Goal: Use online tool/utility: Utilize a website feature to perform a specific function

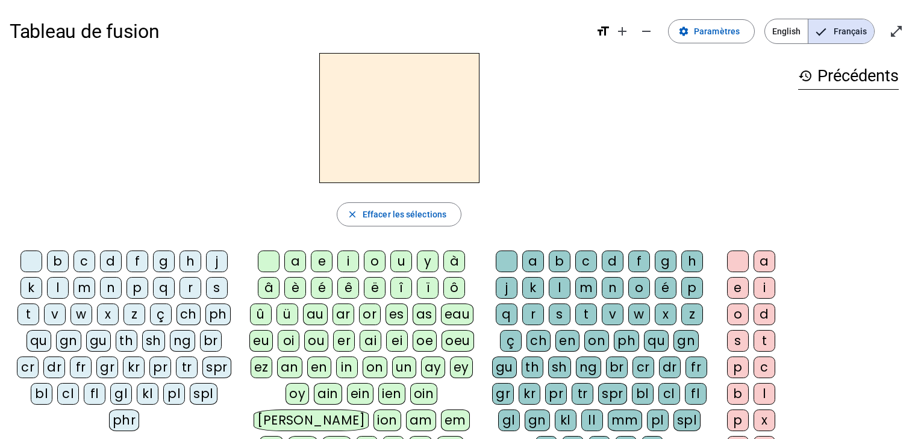
click at [137, 283] on div "p" at bounding box center [138, 288] width 22 height 22
click at [404, 261] on div "u" at bounding box center [401, 262] width 22 height 22
click at [540, 315] on div "r" at bounding box center [533, 315] width 22 height 22
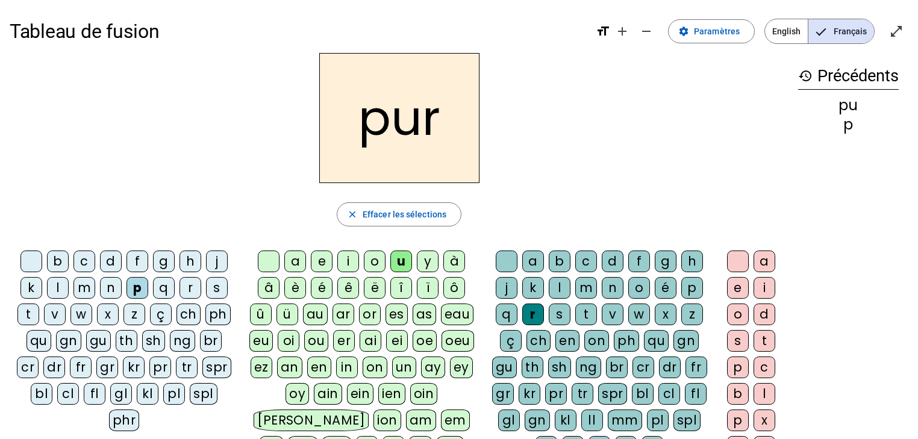
click at [84, 290] on div "m" at bounding box center [84, 288] width 22 height 22
click at [111, 259] on div "d" at bounding box center [111, 262] width 22 height 22
click at [502, 254] on div at bounding box center [507, 262] width 22 height 22
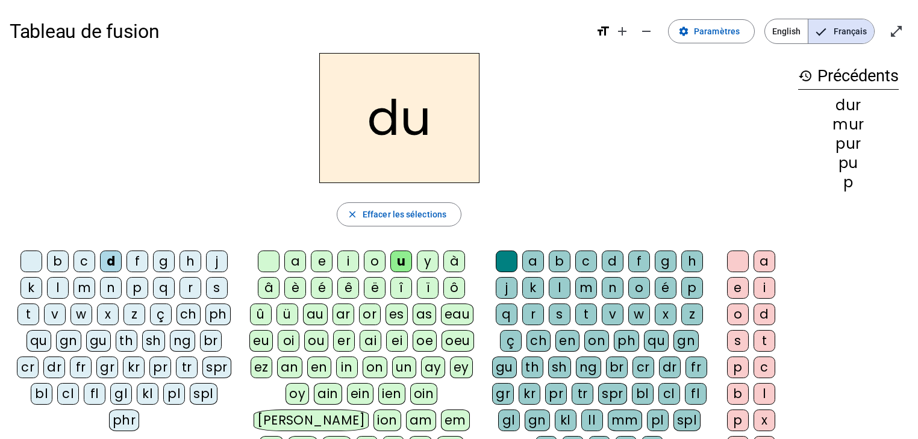
click at [57, 261] on div "b" at bounding box center [58, 262] width 22 height 22
click at [55, 288] on div "l" at bounding box center [58, 288] width 22 height 22
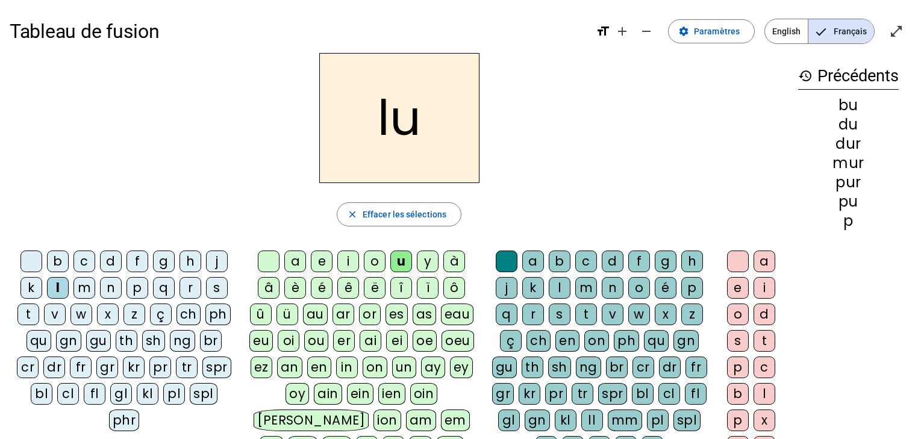
click at [299, 265] on div "a" at bounding box center [295, 262] width 22 height 22
click at [85, 285] on div "m" at bounding box center [84, 288] width 22 height 22
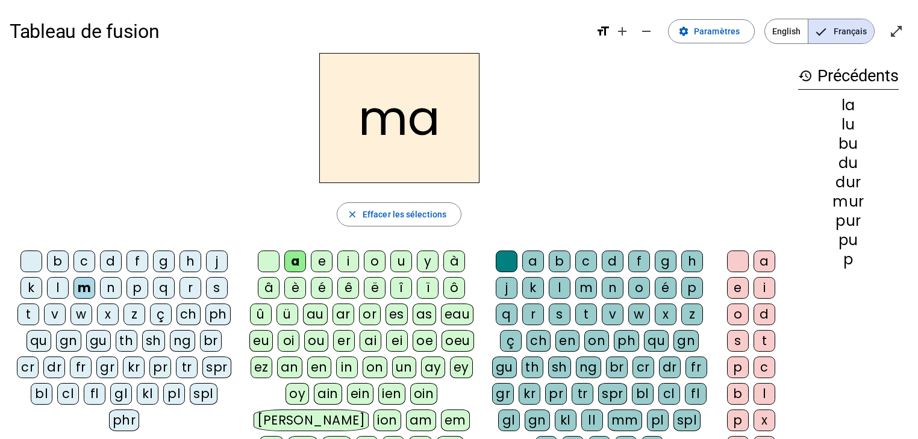
click at [320, 260] on div "e" at bounding box center [322, 262] width 22 height 22
click at [214, 260] on div "j" at bounding box center [217, 262] width 22 height 22
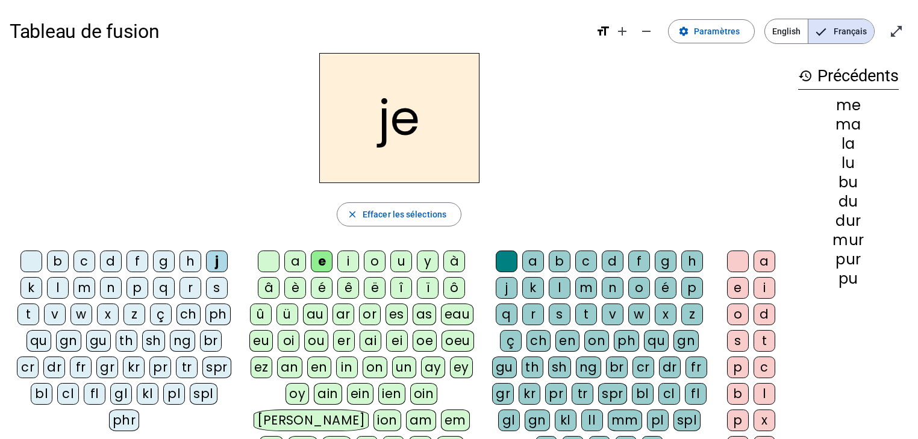
click at [112, 261] on div "d" at bounding box center [111, 262] width 22 height 22
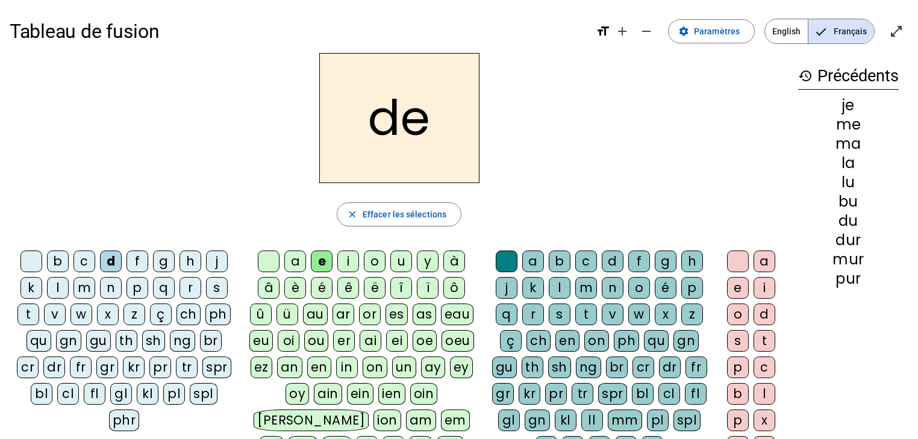
click at [25, 315] on div "t" at bounding box center [28, 315] width 22 height 22
click at [111, 290] on div "n" at bounding box center [111, 288] width 22 height 22
click at [355, 261] on div "i" at bounding box center [348, 262] width 22 height 22
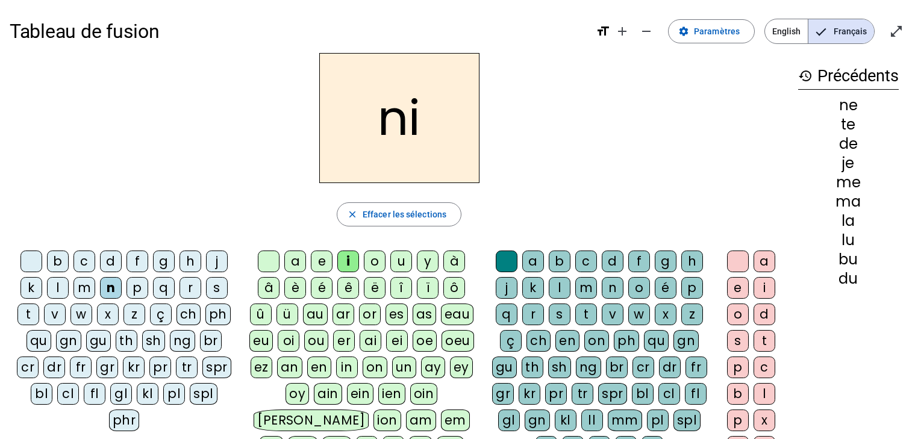
click at [216, 284] on div "s" at bounding box center [217, 288] width 22 height 22
click at [563, 288] on div "l" at bounding box center [560, 288] width 22 height 22
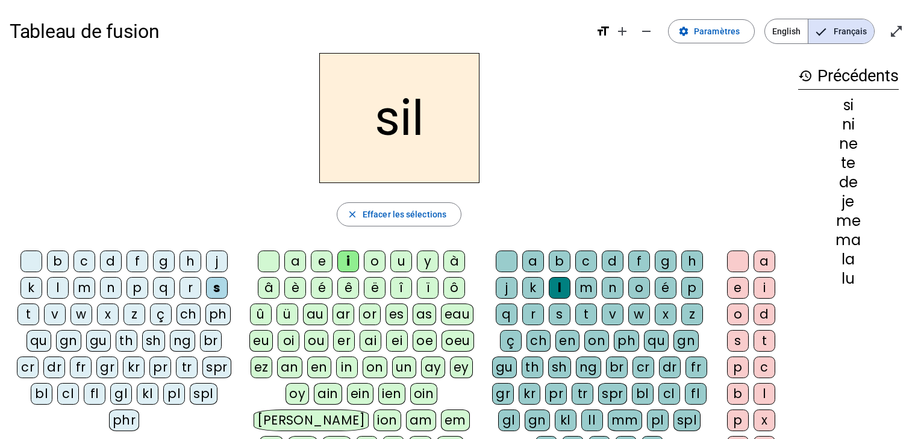
click at [736, 315] on div "o" at bounding box center [738, 315] width 22 height 22
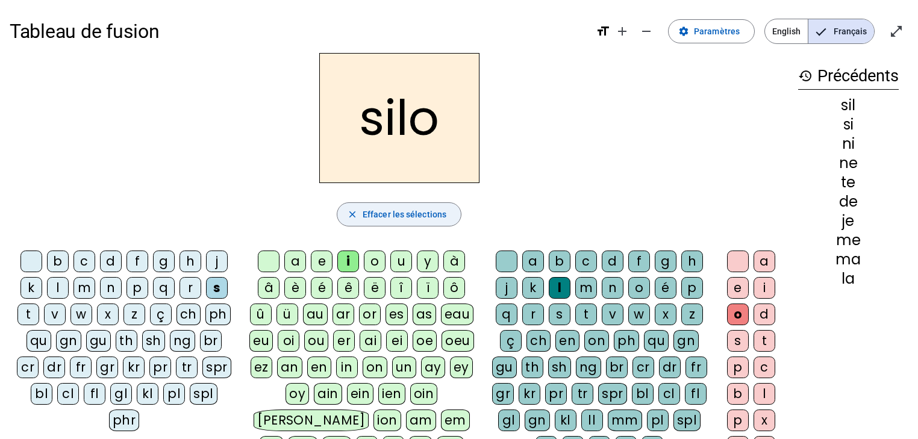
click at [373, 216] on span "Effacer les sélections" at bounding box center [405, 214] width 84 height 14
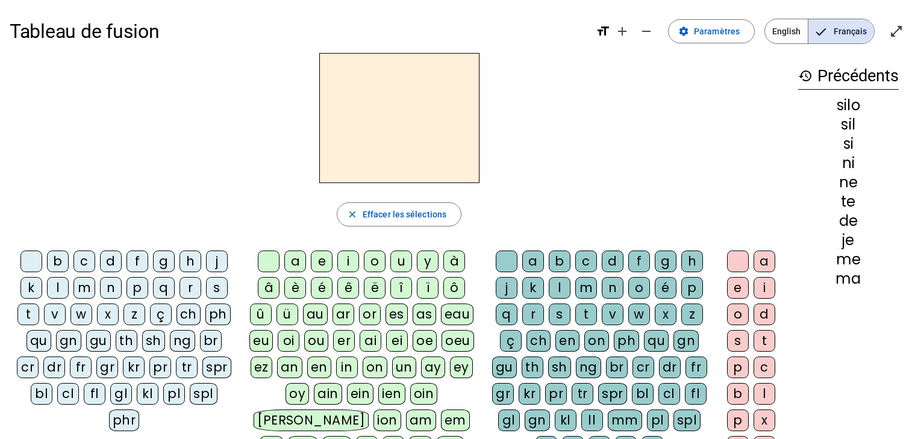
click at [210, 289] on div "s" at bounding box center [217, 288] width 22 height 22
click at [405, 261] on div "u" at bounding box center [401, 262] width 22 height 22
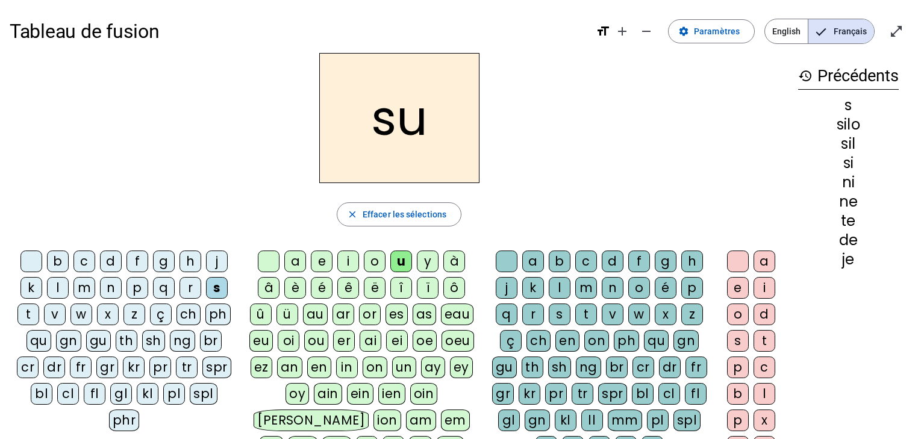
click at [63, 265] on div "b" at bounding box center [58, 262] width 22 height 22
click at [55, 284] on div "l" at bounding box center [58, 288] width 22 height 22
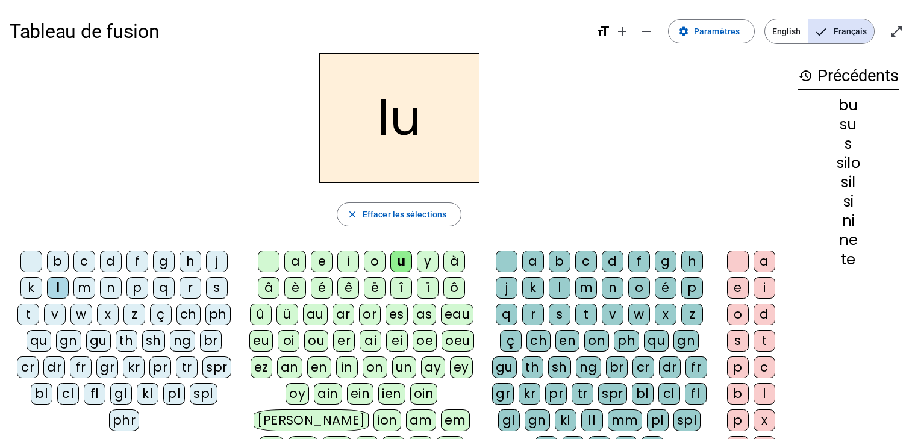
click at [106, 260] on div "d" at bounding box center [111, 262] width 22 height 22
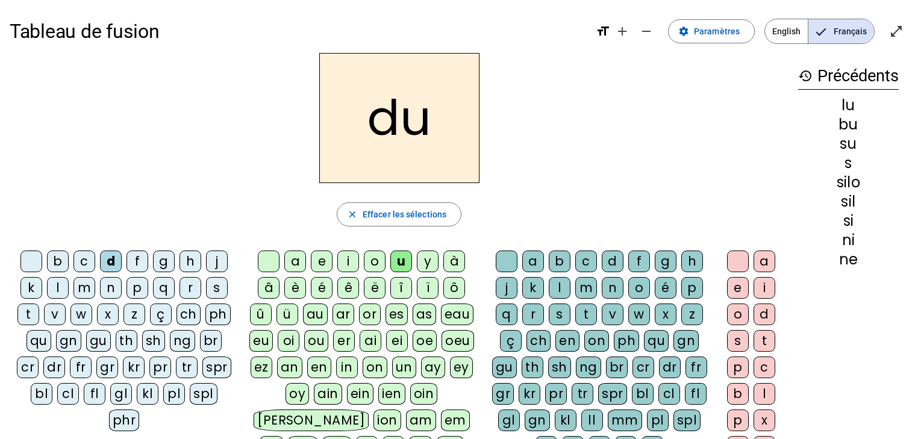
click at [25, 316] on div "t" at bounding box center [28, 315] width 22 height 22
click at [299, 261] on div "a" at bounding box center [295, 262] width 22 height 22
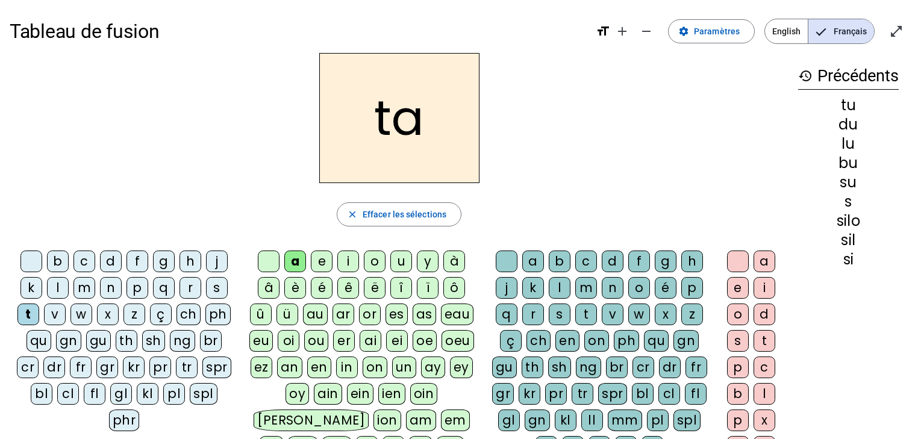
click at [222, 291] on div "s" at bounding box center [217, 288] width 22 height 22
click at [80, 286] on div "m" at bounding box center [84, 288] width 22 height 22
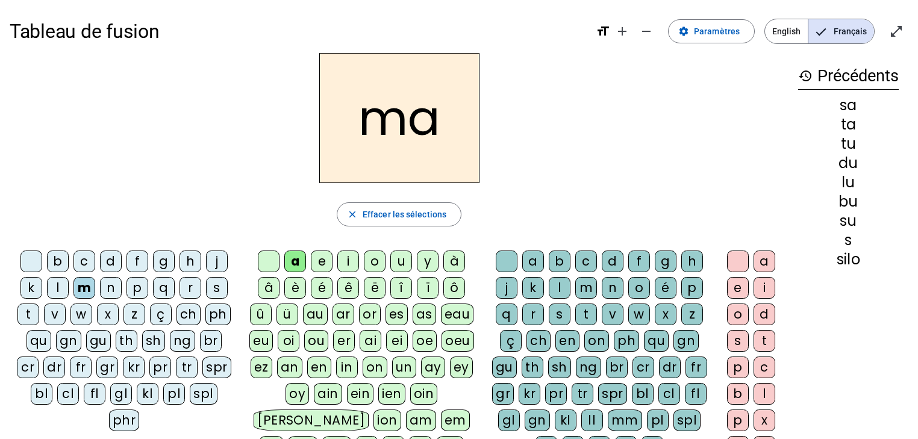
click at [63, 286] on div "l" at bounding box center [58, 288] width 22 height 22
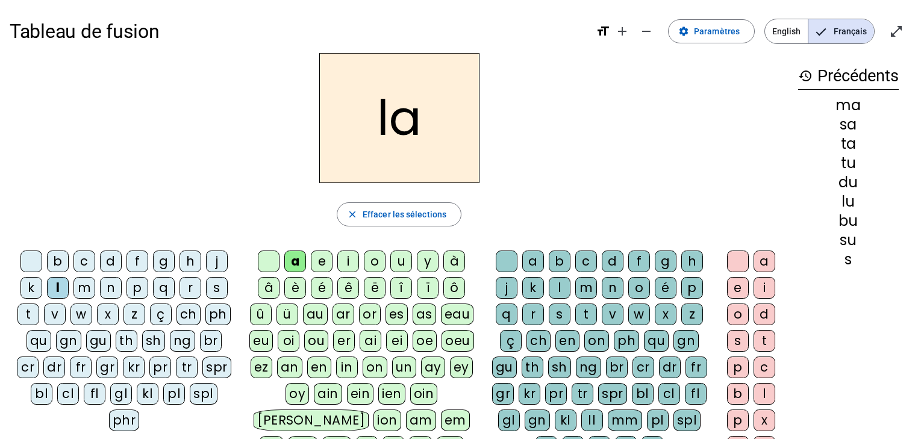
click at [321, 261] on div "e" at bounding box center [322, 262] width 22 height 22
click at [214, 289] on div "s" at bounding box center [217, 288] width 22 height 22
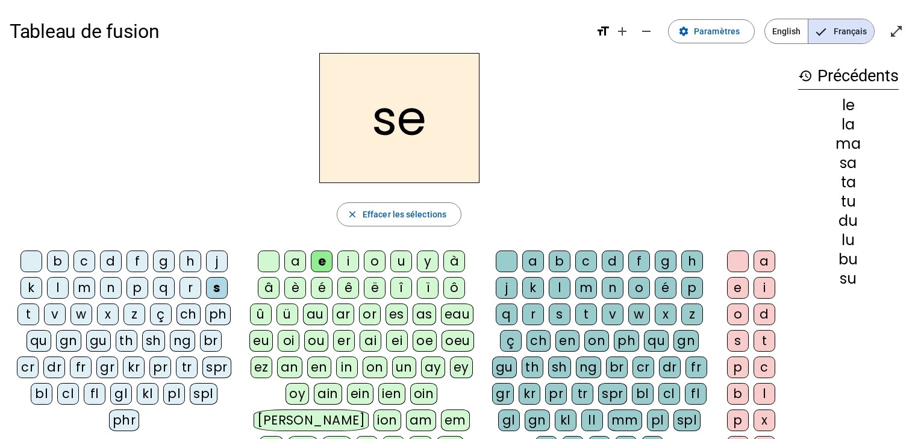
click at [349, 263] on div "i" at bounding box center [348, 262] width 22 height 22
click at [112, 289] on div "n" at bounding box center [111, 288] width 22 height 22
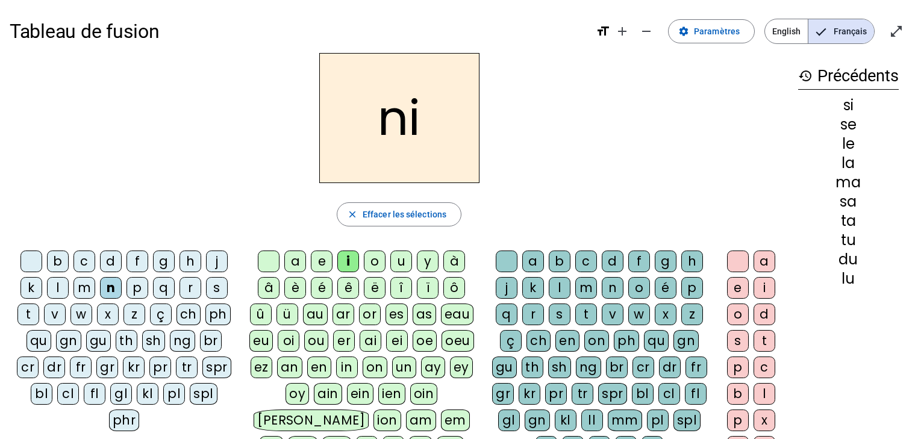
click at [140, 288] on div "p" at bounding box center [138, 288] width 22 height 22
